Goal: Book appointment/travel/reservation

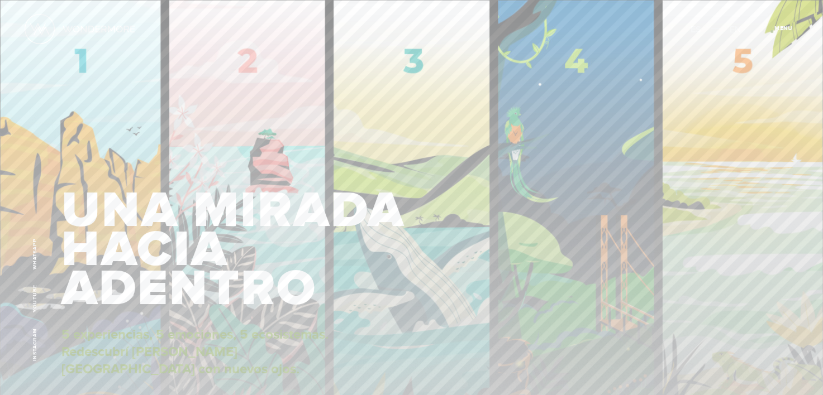
click at [771, 31] on span "Cerrar" at bounding box center [788, 32] width 37 height 12
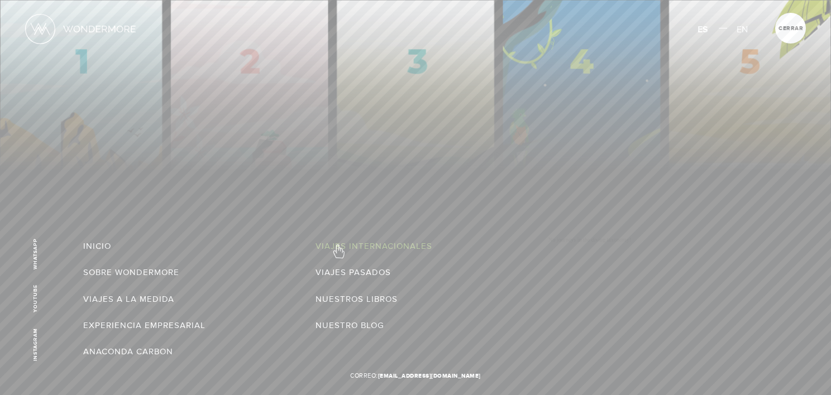
click at [338, 246] on link "Viajes Internacionales" at bounding box center [374, 246] width 117 height 18
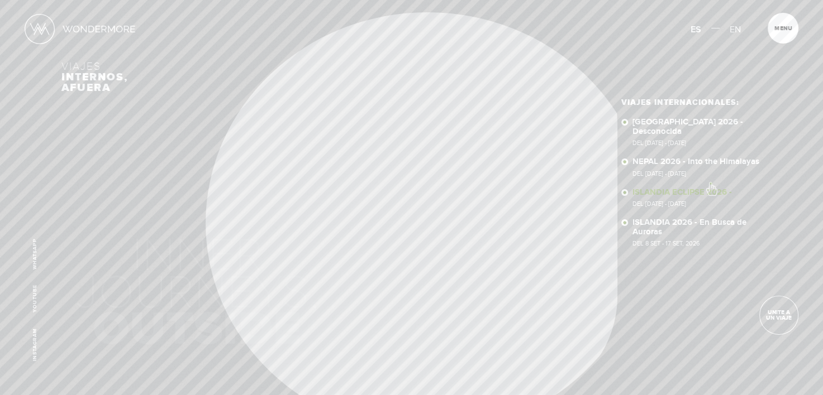
click at [710, 188] on link "ISLANDIA ECLIPSE 2026 - Del [DATE] - [DATE]" at bounding box center [696, 198] width 128 height 20
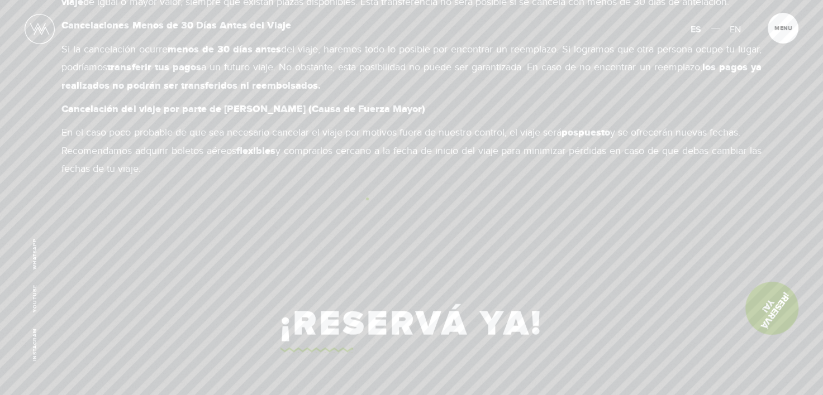
scroll to position [7082, 0]
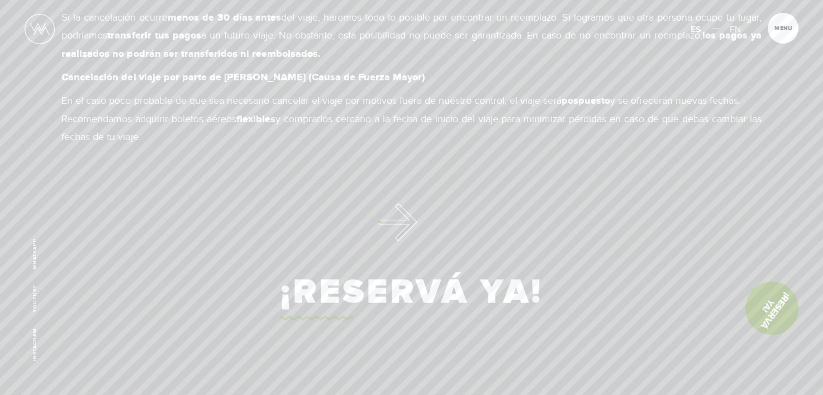
click at [379, 264] on link "¡Reservá Ya!" at bounding box center [411, 293] width 262 height 58
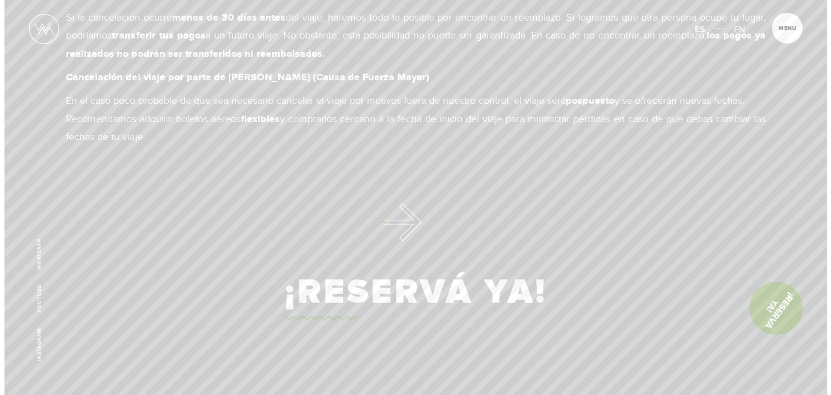
scroll to position [0, 0]
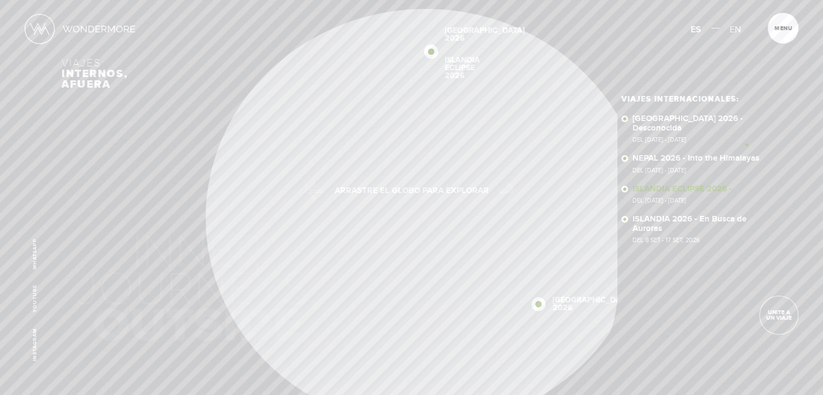
scroll to position [56, 0]
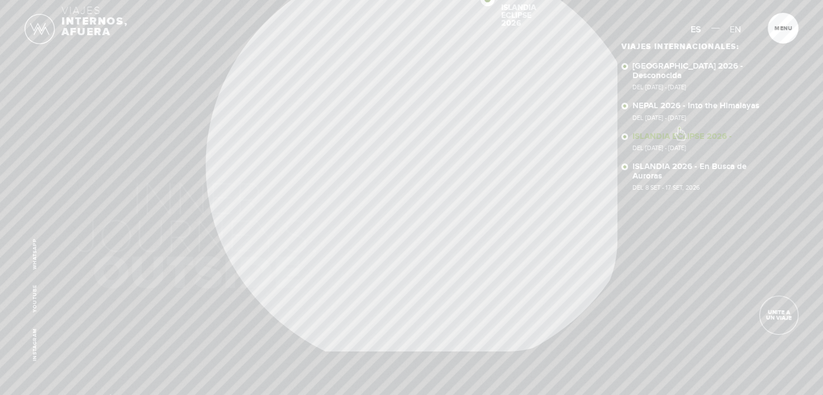
click at [679, 132] on link "ISLANDIA ECLIPSE 2026 - Del 5 Ago - 14 Ago, 2026" at bounding box center [696, 142] width 128 height 20
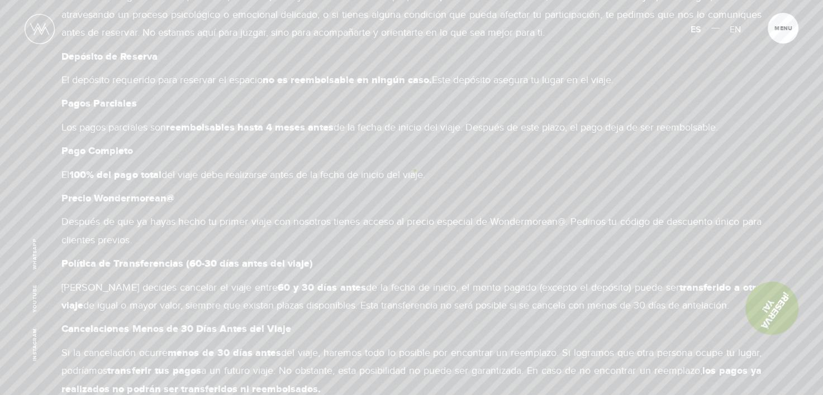
scroll to position [7082, 0]
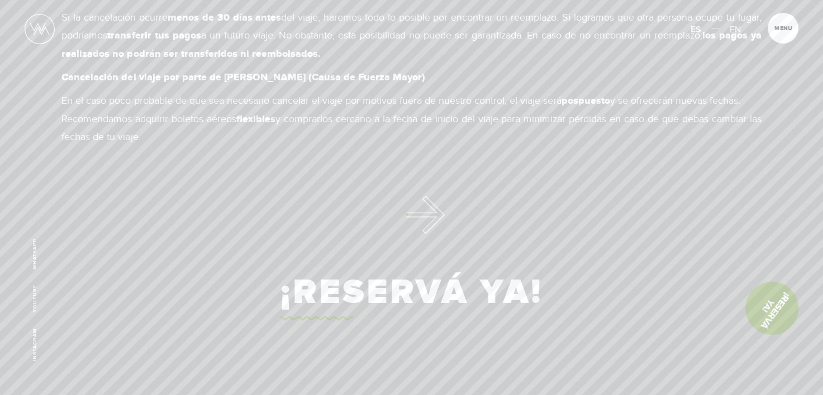
click at [407, 264] on link "¡Reservá Ya!" at bounding box center [411, 293] width 262 height 58
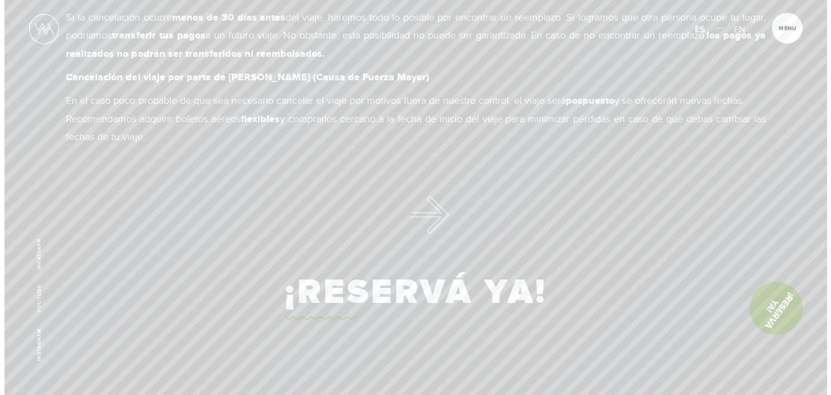
scroll to position [0, 0]
